Goal: Task Accomplishment & Management: Use online tool/utility

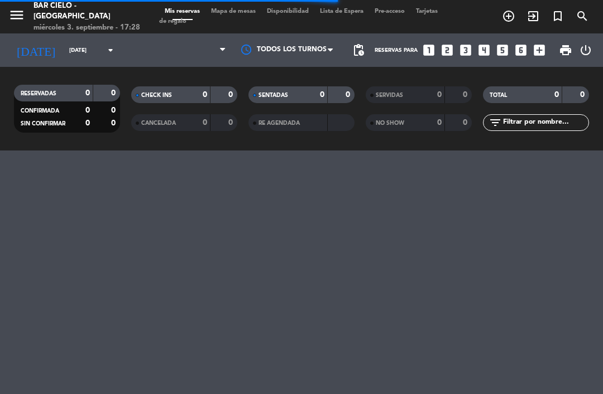
click at [248, 15] on span "Mapa de mesas" at bounding box center [233, 11] width 56 height 6
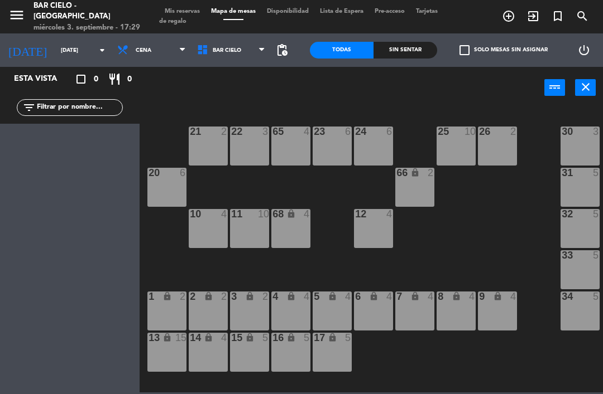
click at [54, 74] on div "Esta vista" at bounding box center [43, 79] width 75 height 13
click at [76, 59] on input "[DATE]" at bounding box center [93, 50] width 76 height 17
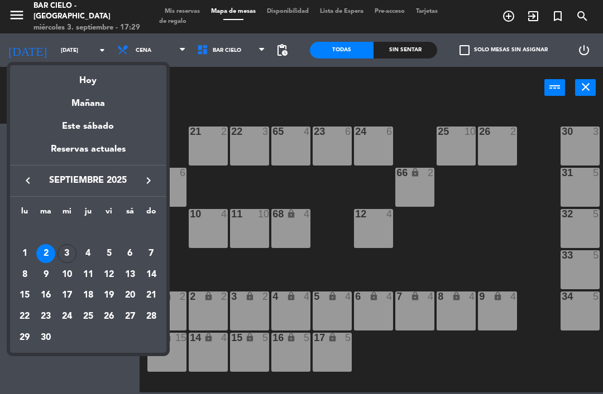
click at [68, 249] on div "3" at bounding box center [66, 253] width 19 height 19
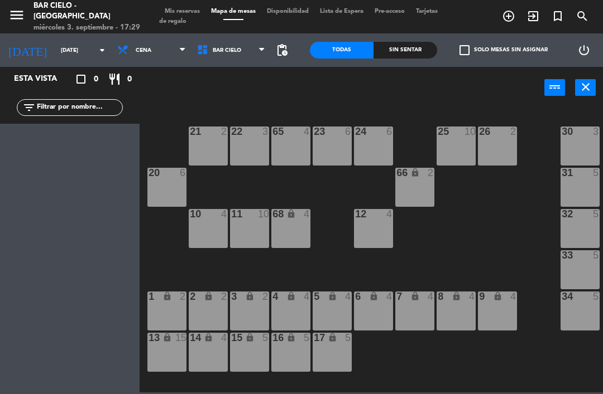
type input "[DATE]"
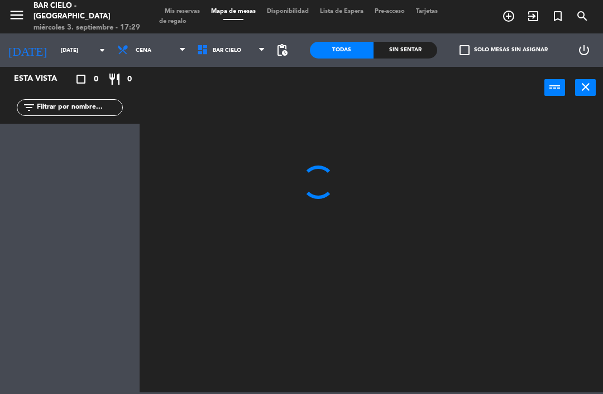
click at [179, 17] on span "Tarjetas de regalo" at bounding box center [298, 16] width 278 height 16
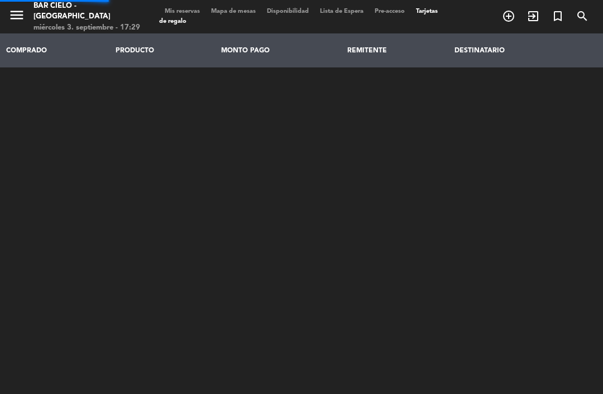
click at [195, 9] on span "Mis reservas" at bounding box center [182, 11] width 46 height 6
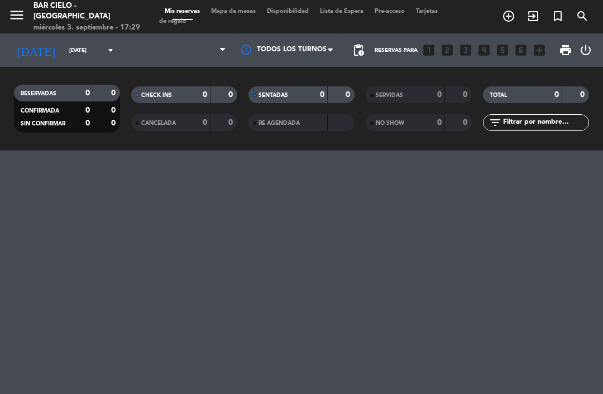
click at [246, 9] on span "Mapa de mesas" at bounding box center [233, 11] width 56 height 6
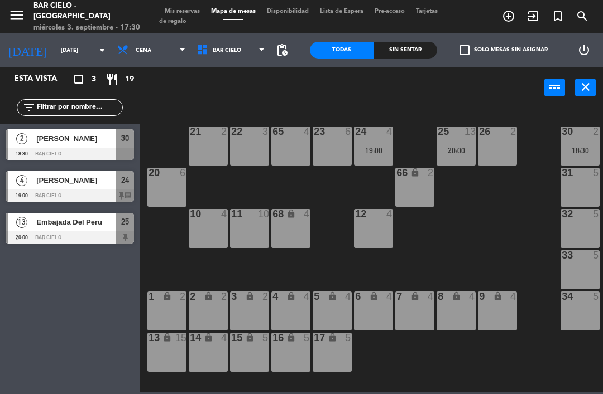
click at [591, 149] on div "18:30" at bounding box center [579, 151] width 39 height 8
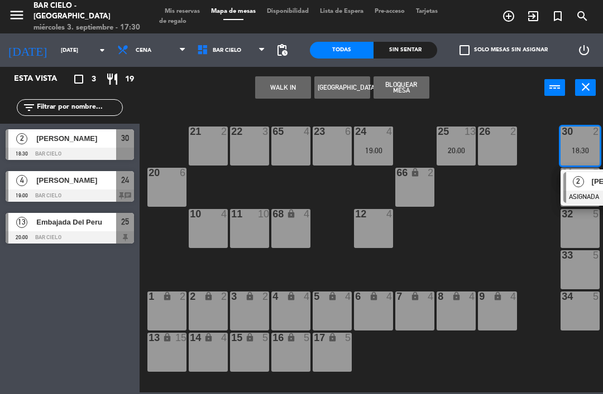
click at [263, 139] on div "22 3" at bounding box center [249, 146] width 39 height 39
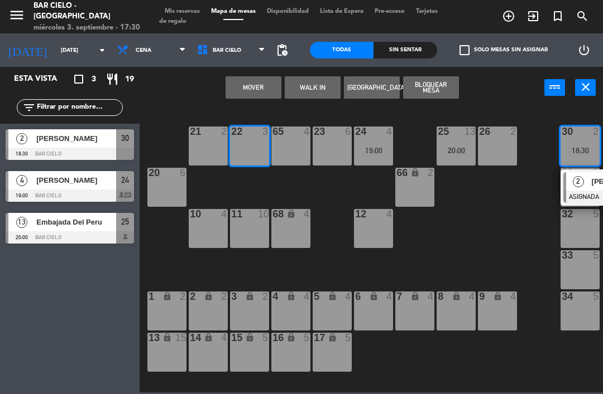
click at [269, 90] on button "Mover" at bounding box center [253, 87] width 56 height 22
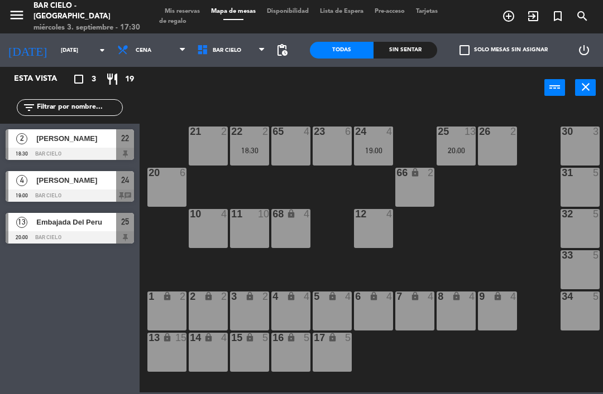
click at [180, 8] on span "Mis reservas" at bounding box center [182, 11] width 46 height 6
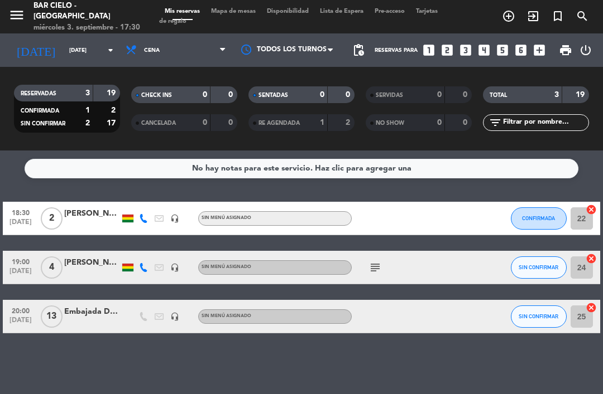
click at [375, 269] on icon "subject" at bounding box center [374, 267] width 13 height 13
click at [224, 14] on span "Mapa de mesas" at bounding box center [233, 11] width 56 height 6
